Goal: Complete application form

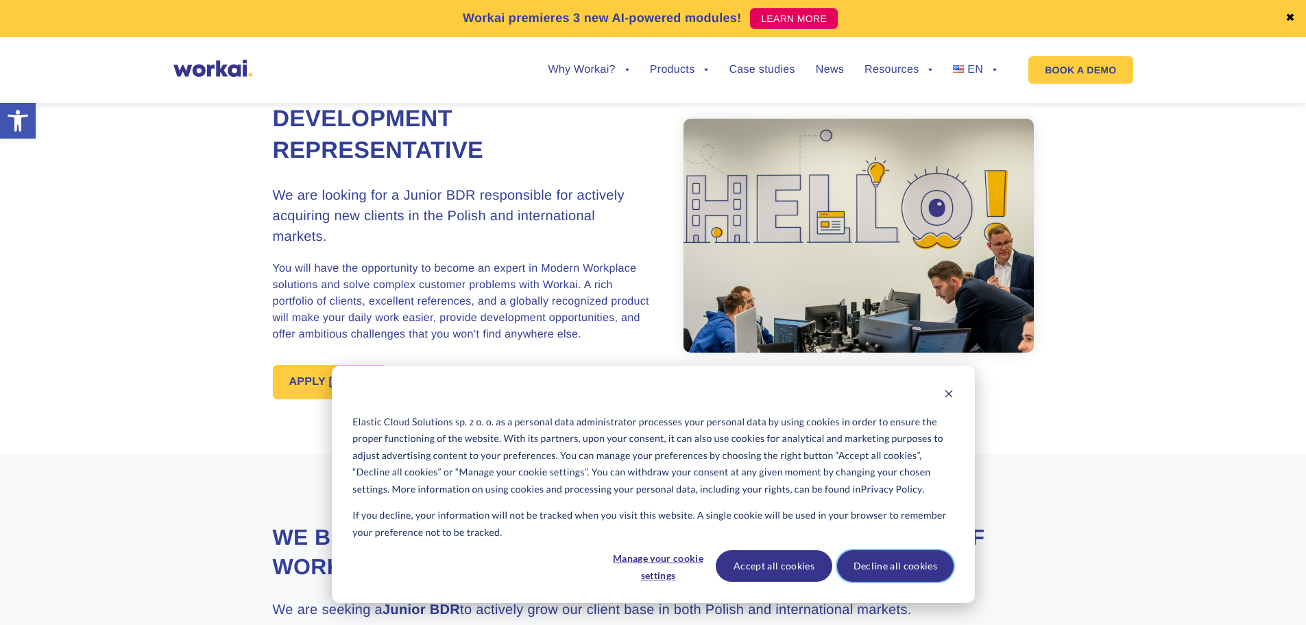
click at [877, 568] on button "Decline all cookies" at bounding box center [895, 566] width 117 height 32
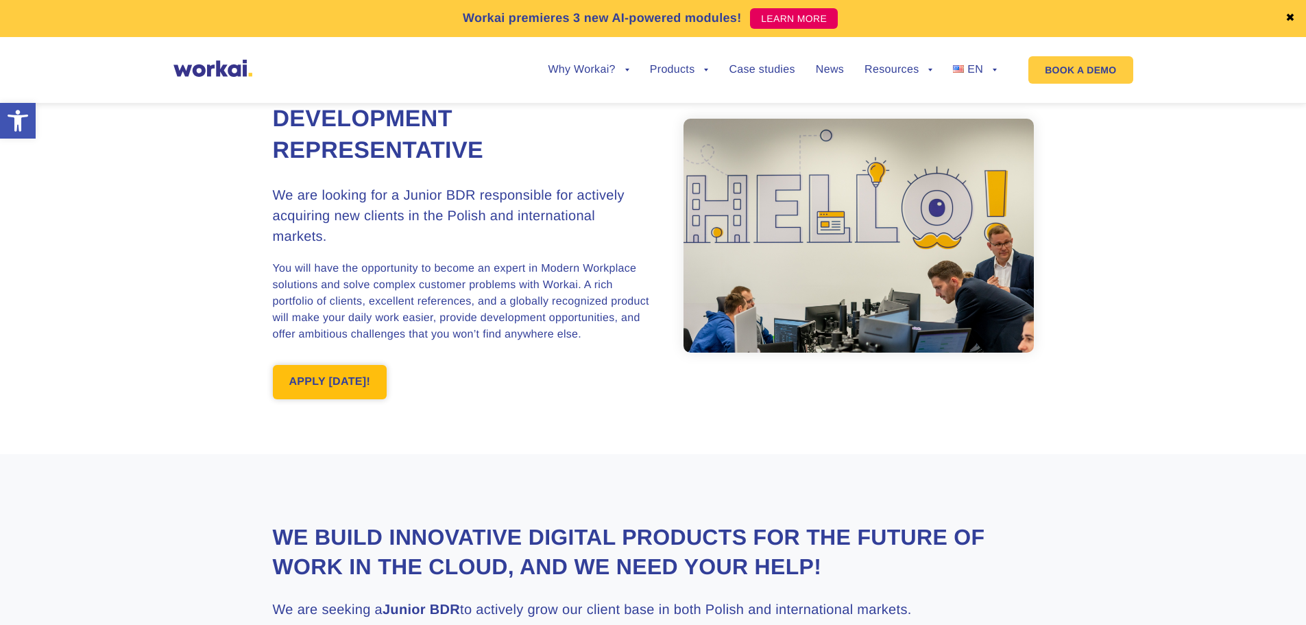
click at [336, 380] on link "APPLY [DATE]!" at bounding box center [330, 382] width 115 height 34
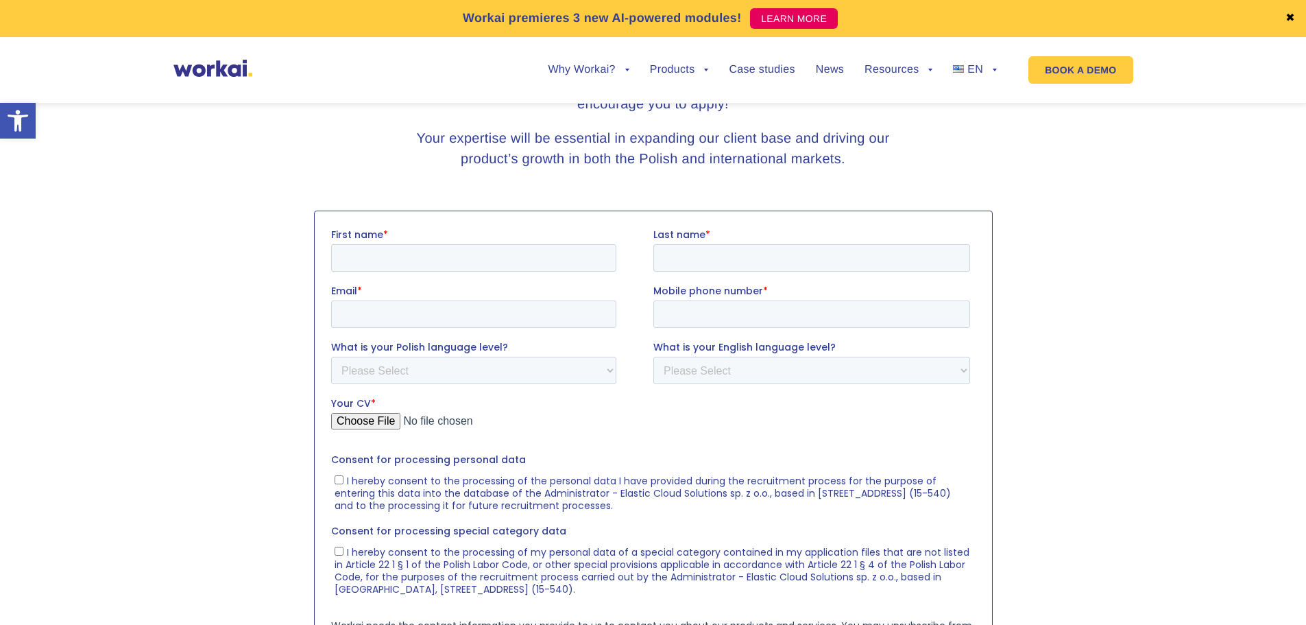
scroll to position [1622, 0]
click at [420, 245] on input "First name *" at bounding box center [472, 255] width 285 height 27
click at [489, 251] on input "First name *" at bounding box center [472, 255] width 285 height 27
type input "Kinga"
click at [691, 254] on input "Last name *" at bounding box center [811, 255] width 317 height 27
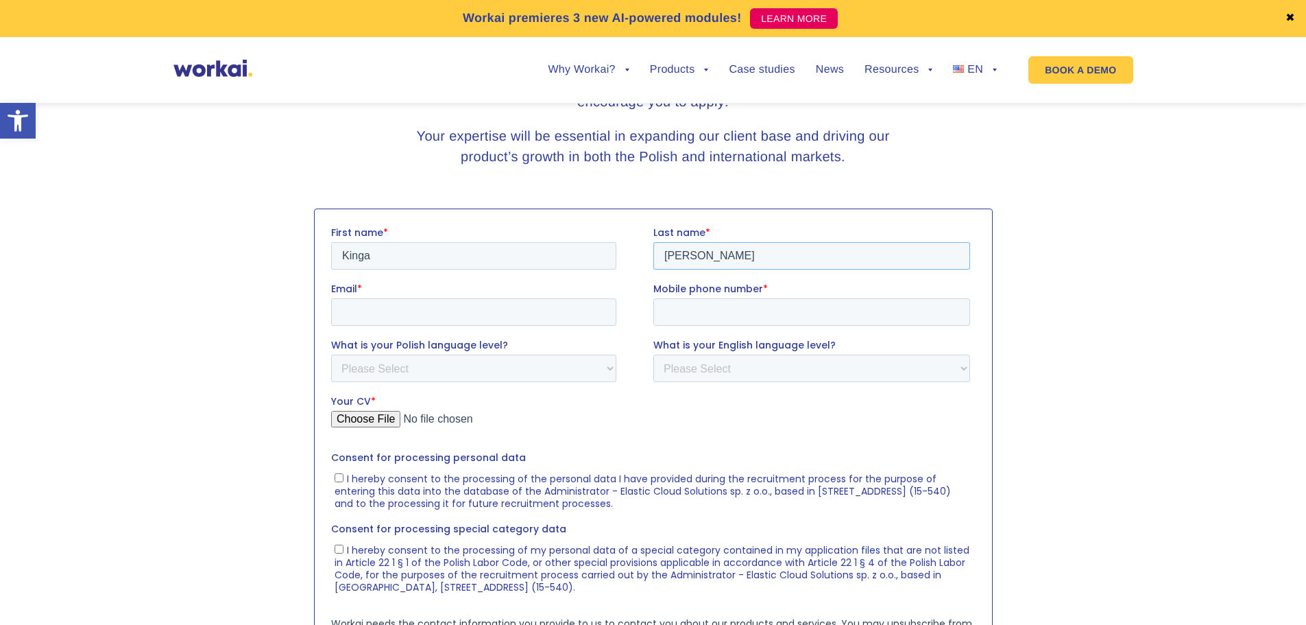
type input "[PERSON_NAME]"
click at [537, 316] on input "Email *" at bounding box center [472, 311] width 285 height 27
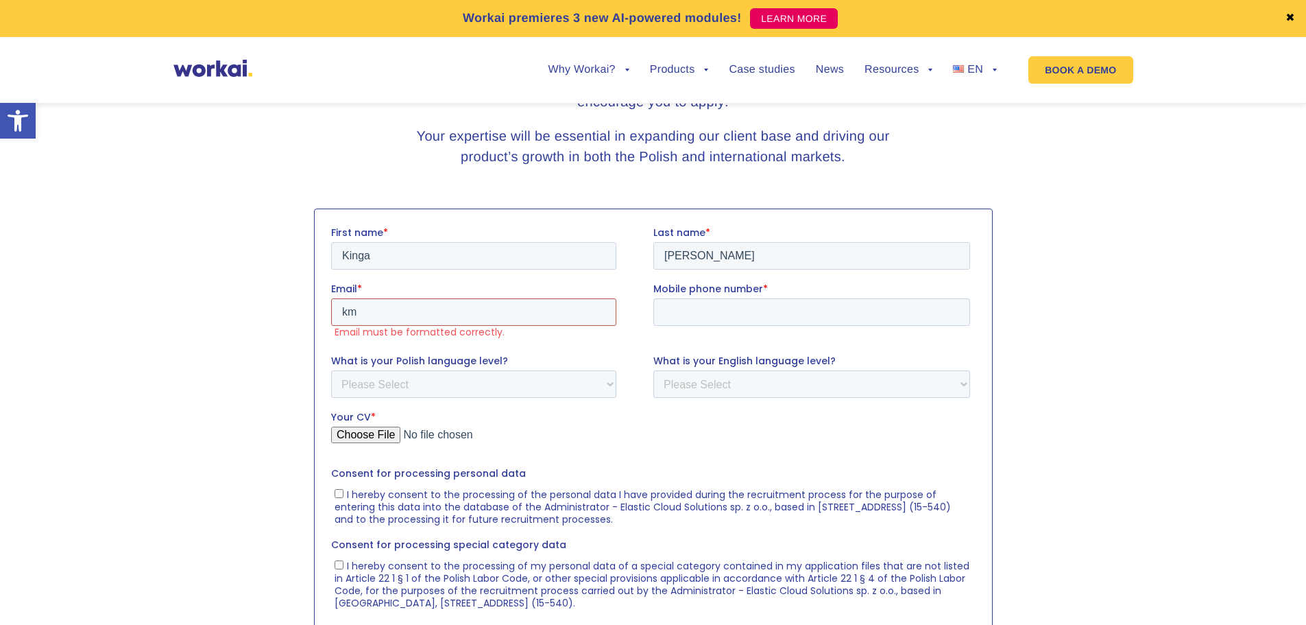
type input "[EMAIL_ADDRESS][DOMAIN_NAME]"
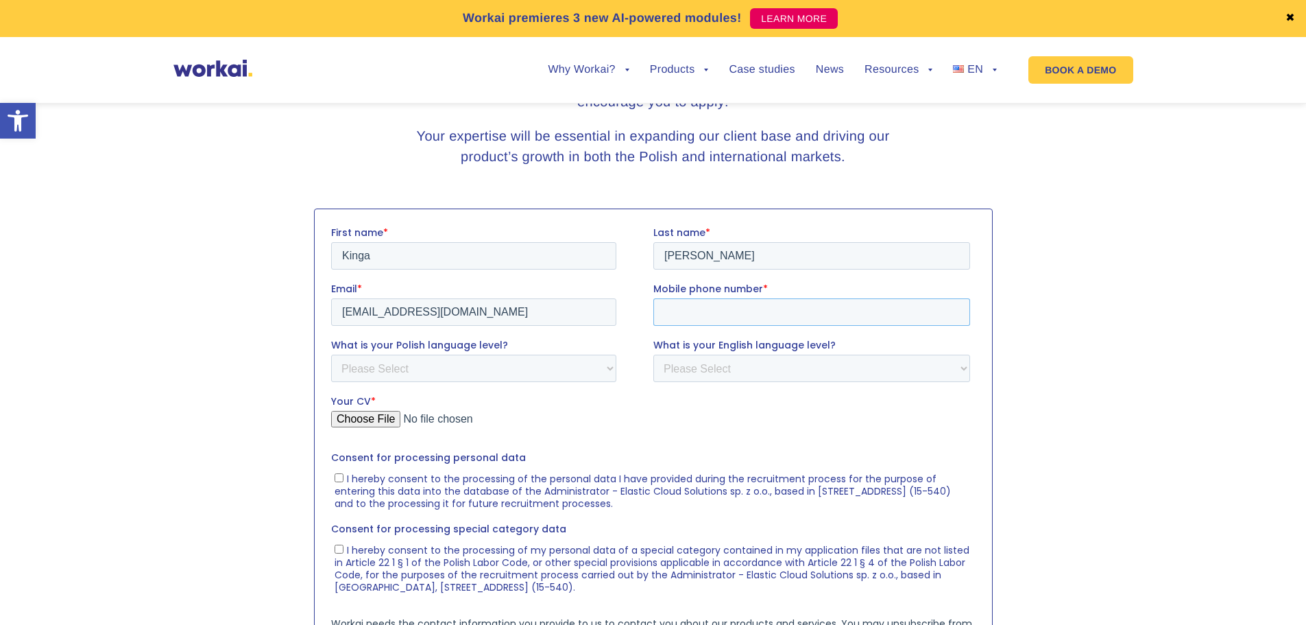
click at [725, 312] on input "Mobile phone number *" at bounding box center [811, 311] width 317 height 27
type input "570748329"
click at [442, 374] on select "Please Select A1 A2 B1 B2 C1 C2 Native" at bounding box center [472, 367] width 285 height 27
select select "Native"
click at [330, 354] on select "Please Select A1 A2 B1 B2 C1 C2 Native" at bounding box center [472, 367] width 285 height 27
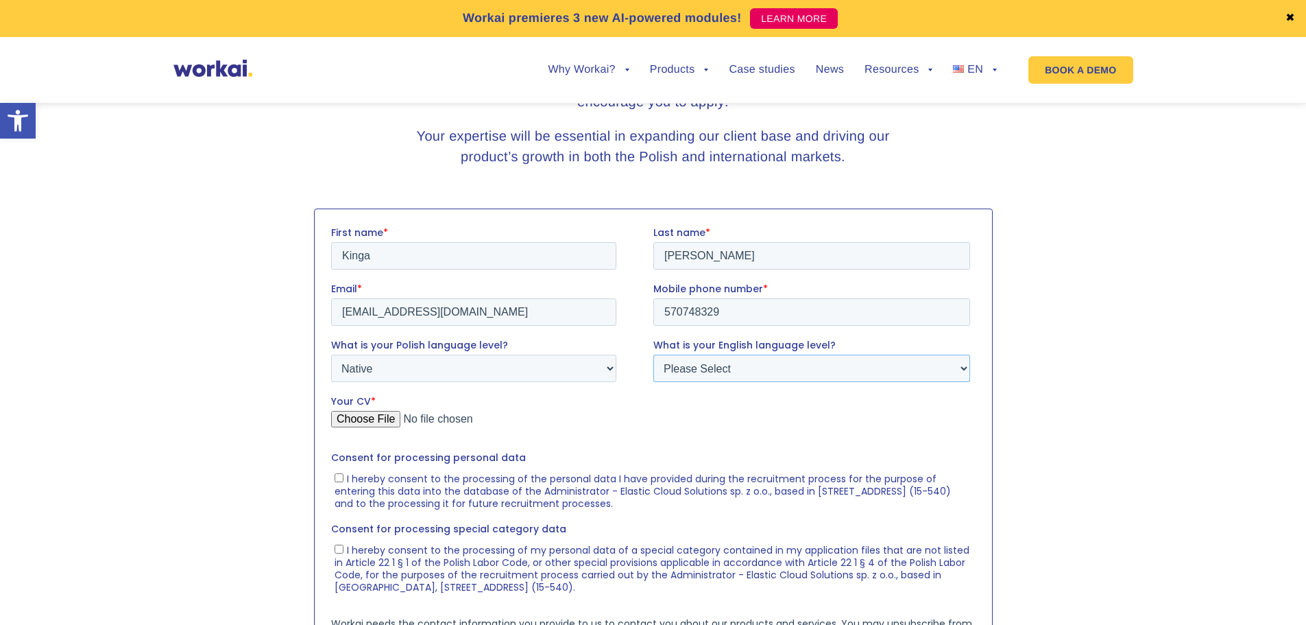
click at [693, 373] on select "Please Select A1 A2 B1 B2 C1 C2 Native" at bounding box center [811, 367] width 317 height 27
select select "C1"
click at [653, 354] on select "Please Select A1 A2 B1 B2 C1 C2 Native" at bounding box center [811, 367] width 317 height 27
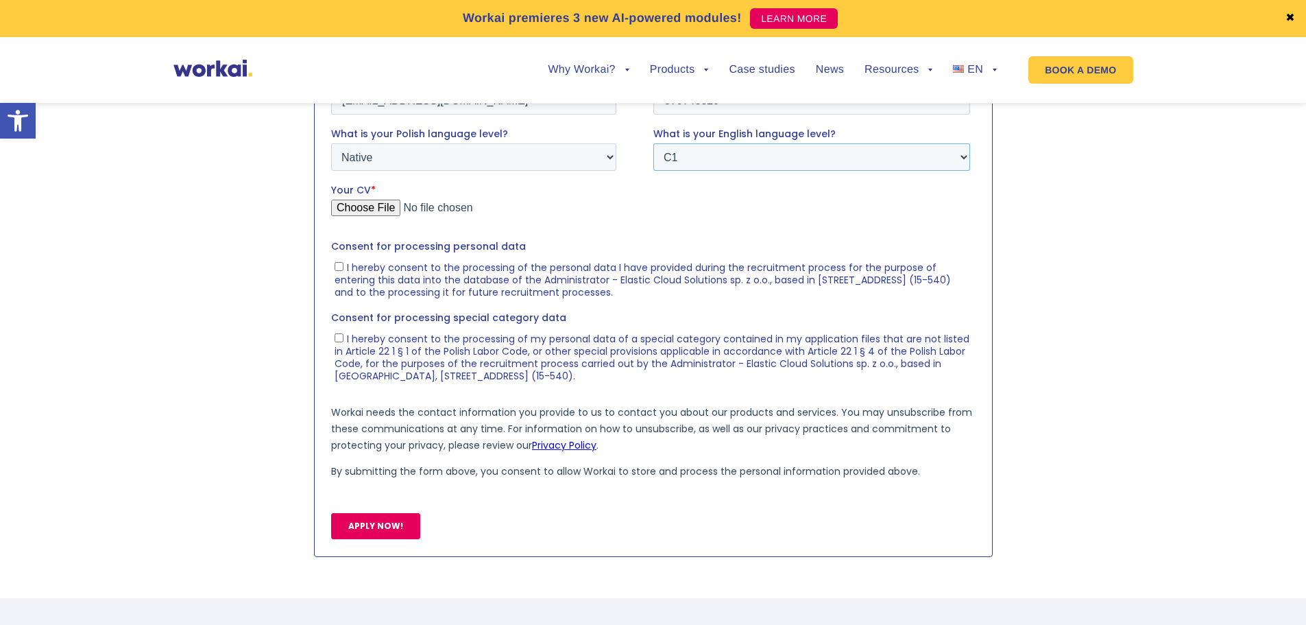
scroll to position [1834, 0]
click at [1094, 265] on section at bounding box center [653, 276] width 1306 height 573
click at [340, 263] on input "I hereby consent to the processing of the personal data I have provided during …" at bounding box center [338, 265] width 9 height 9
checkbox input "true"
click at [337, 334] on input "I hereby consent to the processing of my personal data of a special category co…" at bounding box center [338, 337] width 9 height 9
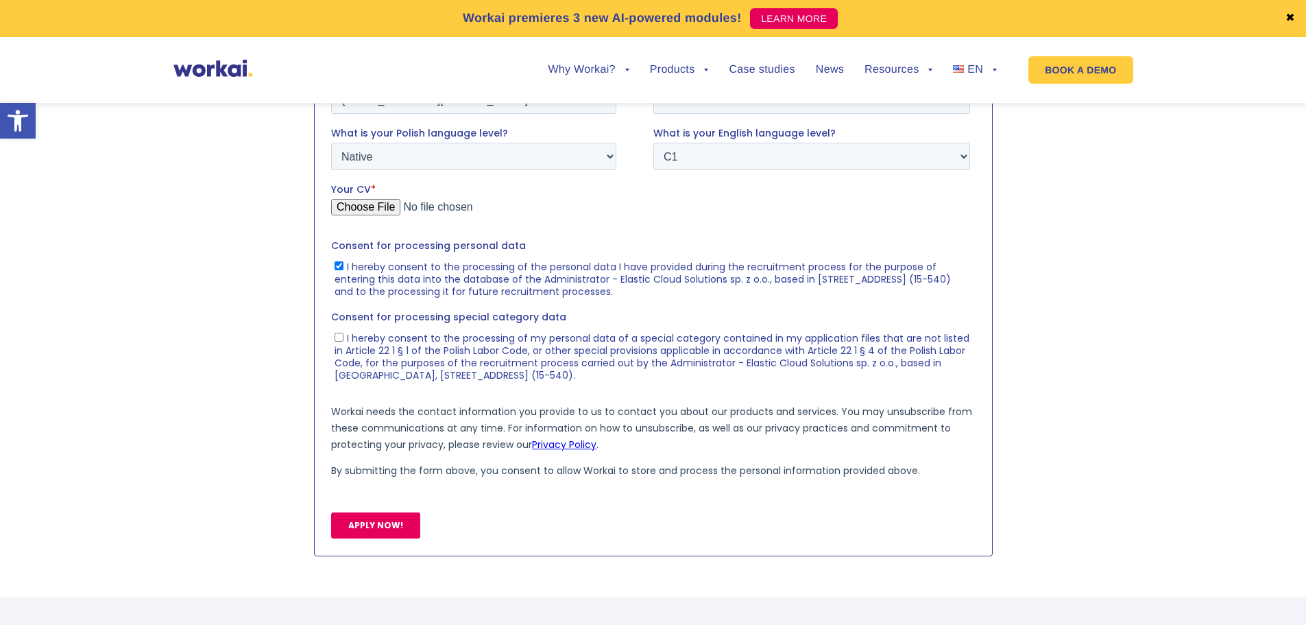
checkbox input "true"
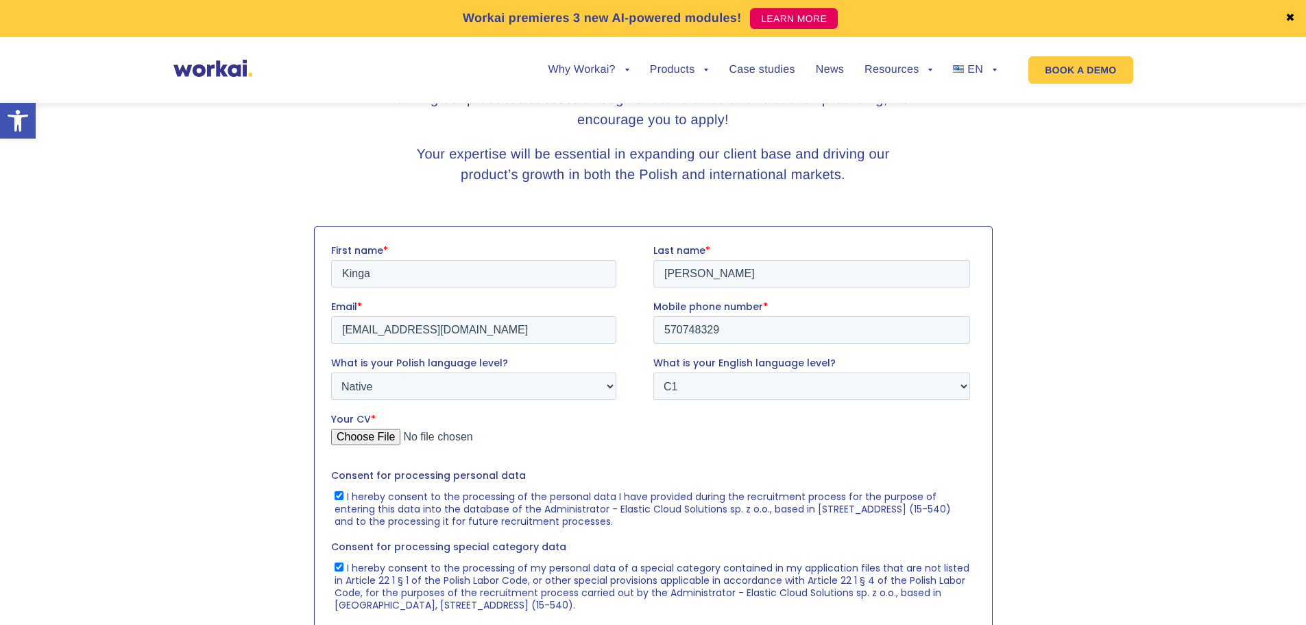
scroll to position [1628, 0]
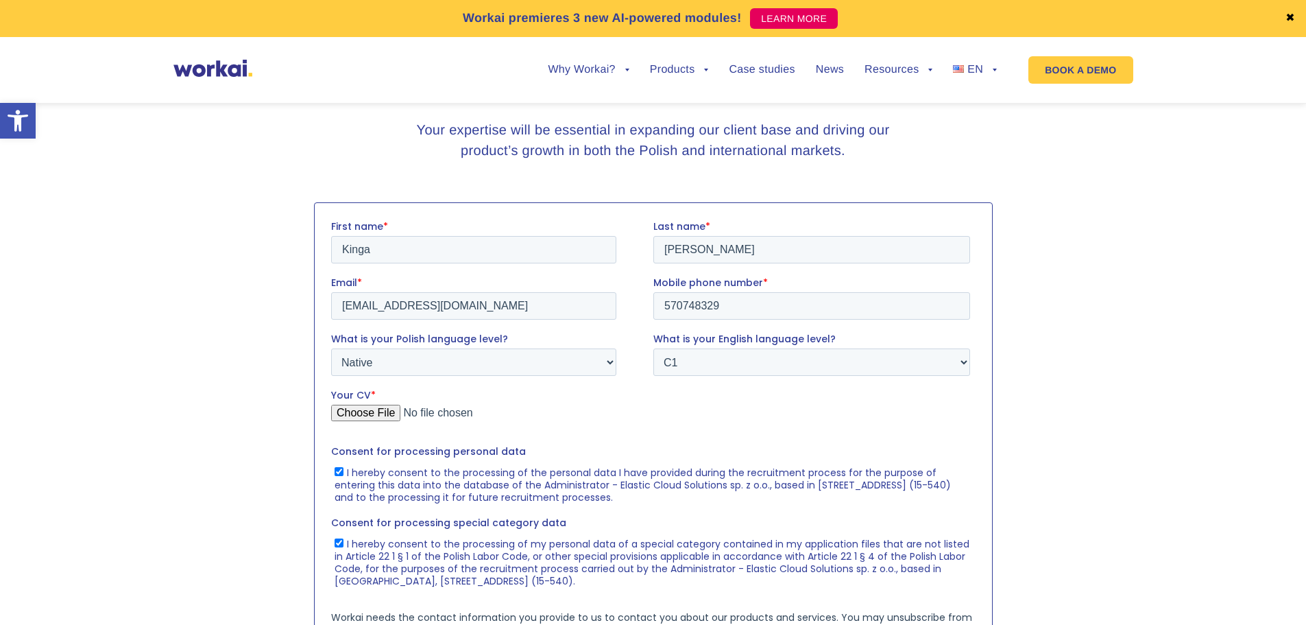
click at [373, 405] on input "Your CV *" at bounding box center [649, 418] width 639 height 27
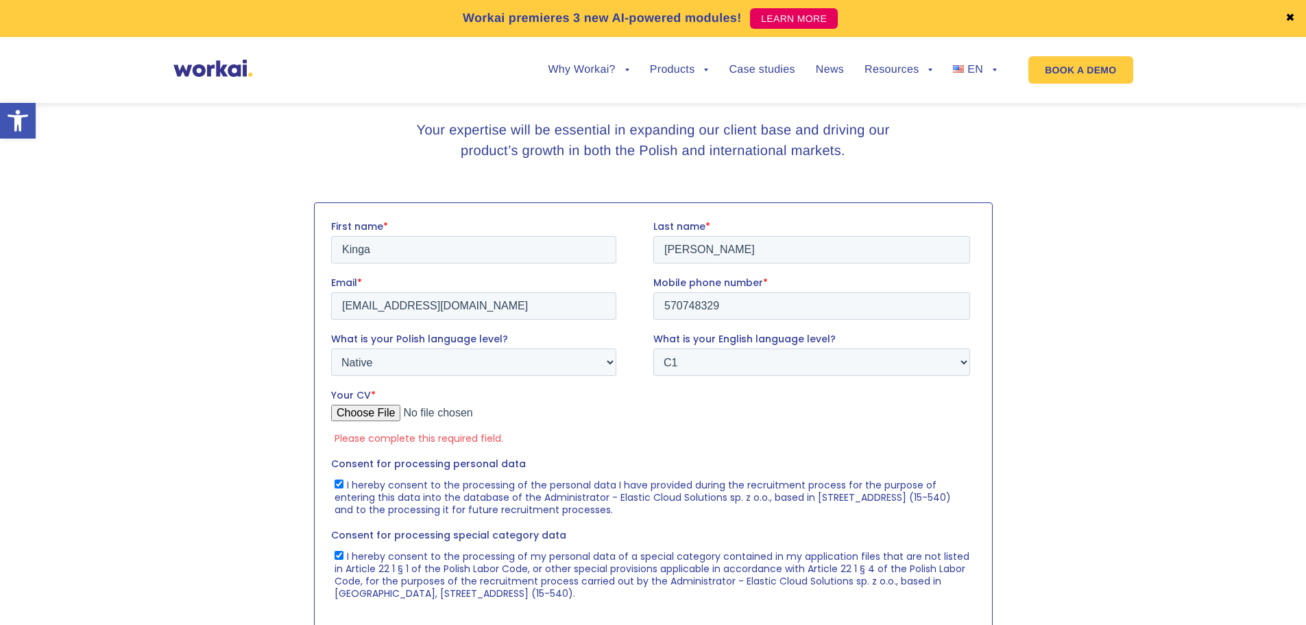
type input "C:\fakepath\Kinga_Maćkowiak_JuniorBDR_WorkAi.pdf"
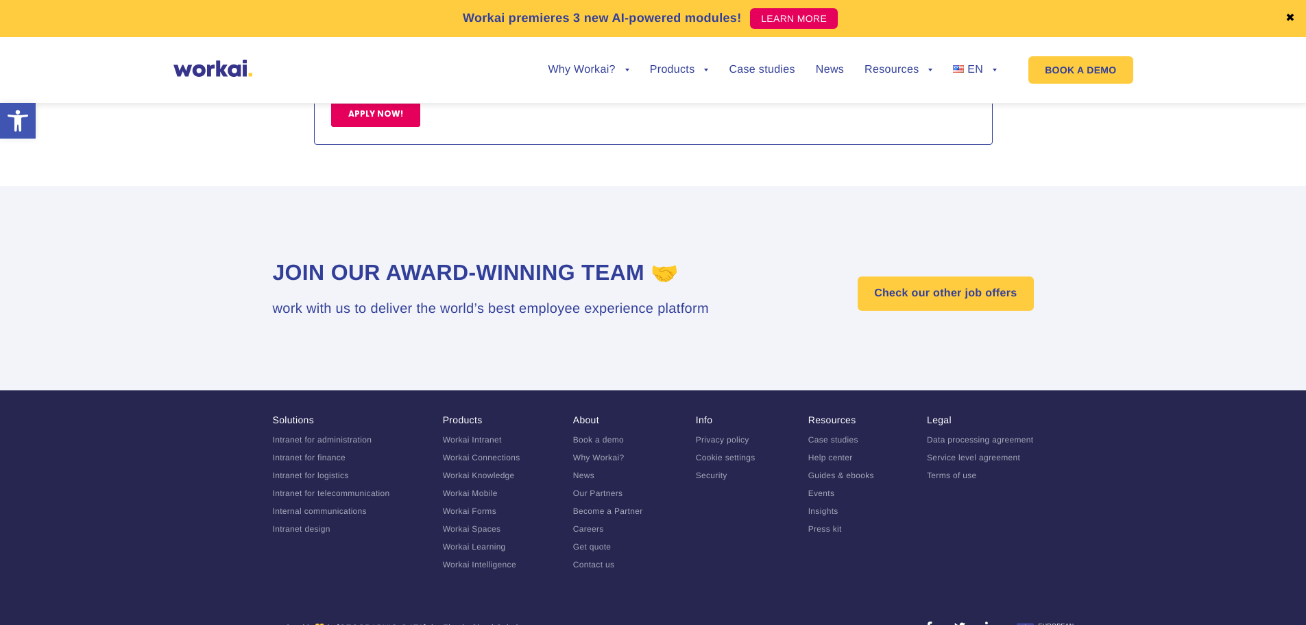
scroll to position [2039, 0]
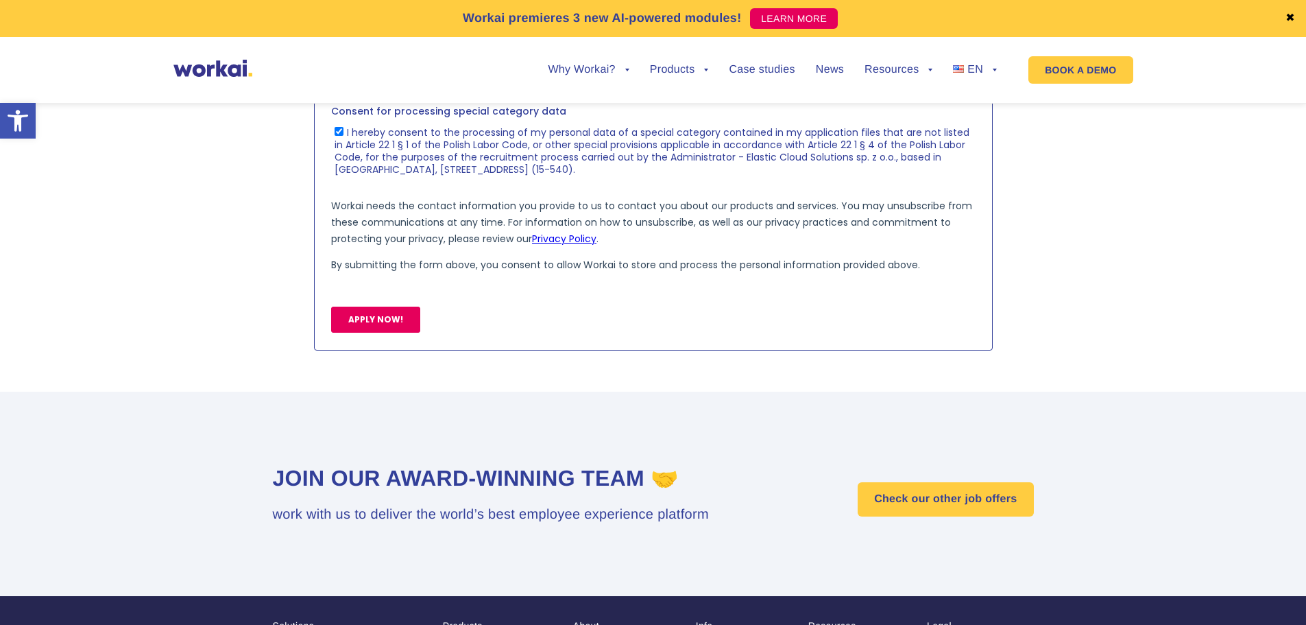
click at [392, 315] on input "APPLY NOW!" at bounding box center [374, 320] width 89 height 26
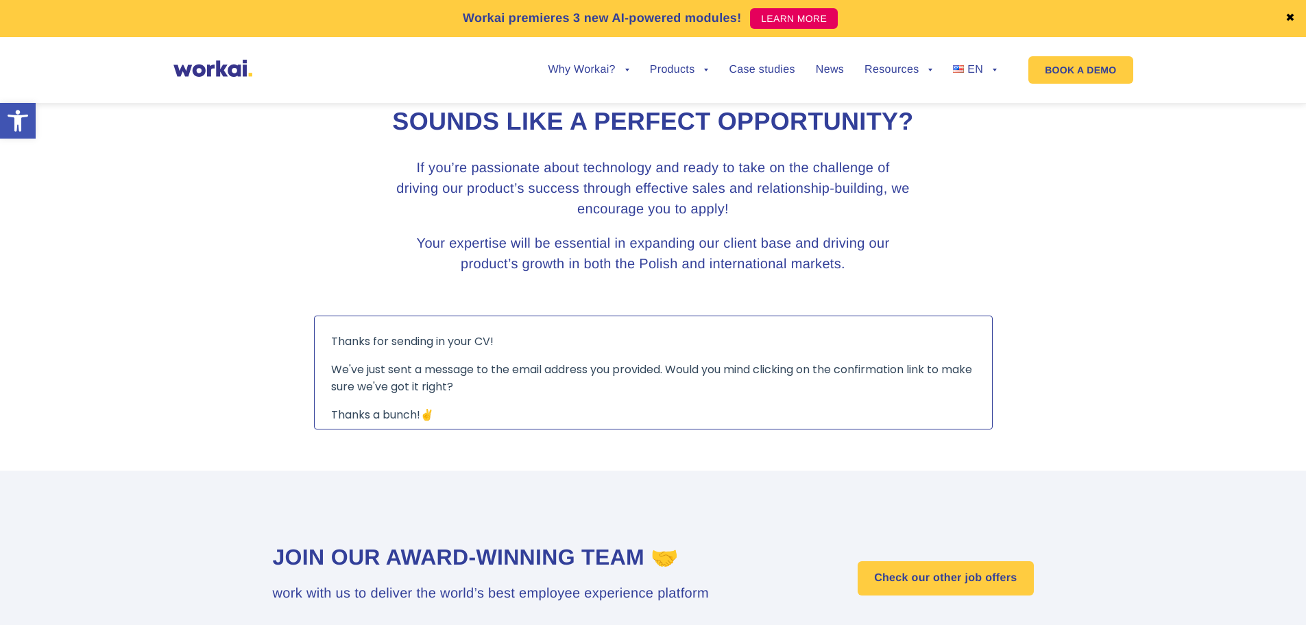
scroll to position [1490, 0]
